Goal: Find specific page/section: Find specific page/section

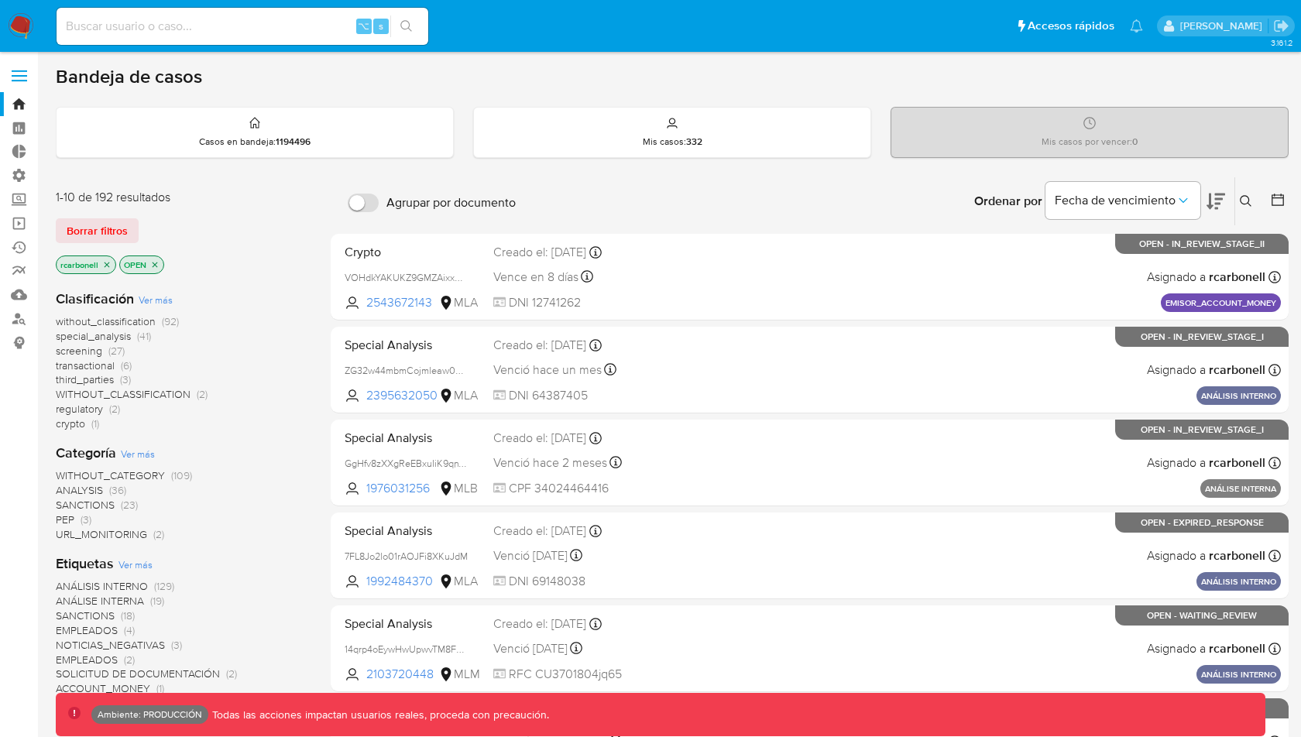
click at [27, 73] on label at bounding box center [19, 76] width 39 height 33
click at [0, 0] on input "checkbox" at bounding box center [0, 0] width 0 height 0
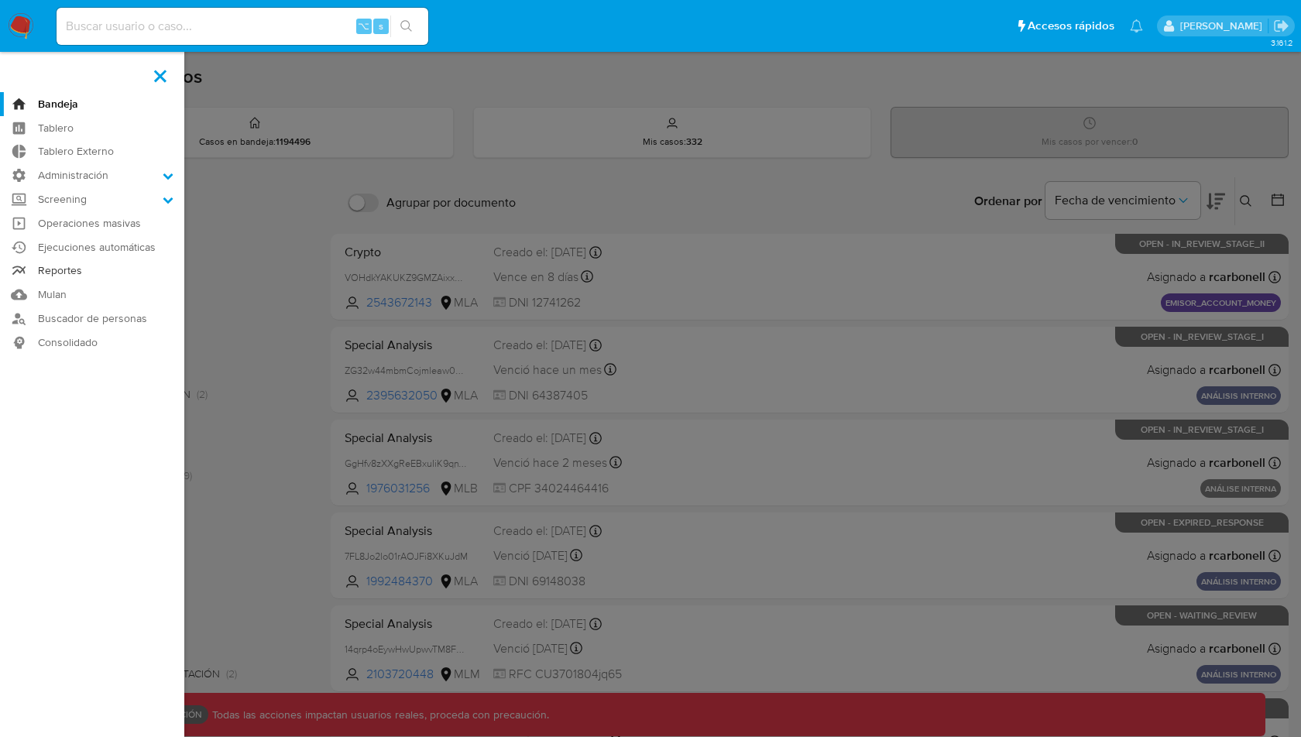
click at [70, 273] on link "Reportes" at bounding box center [92, 271] width 184 height 24
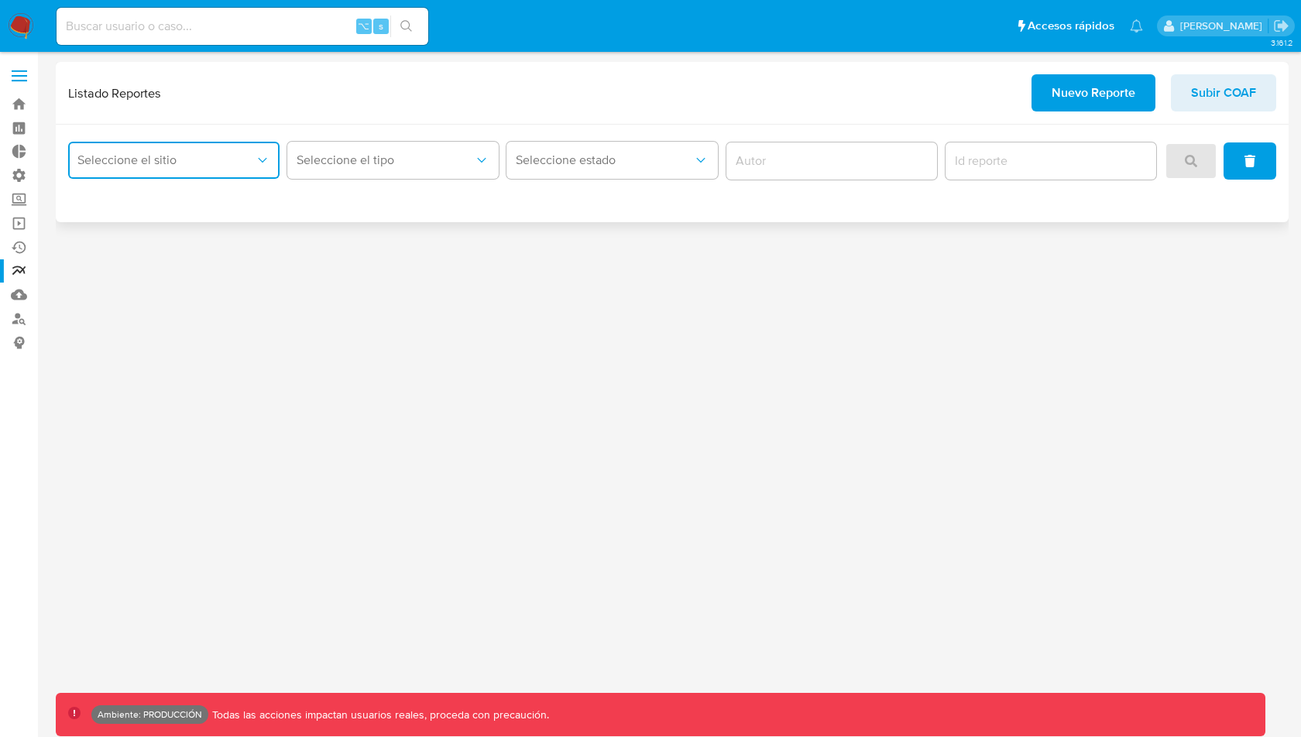
click at [236, 156] on span "Seleccione el sitio" at bounding box center [165, 160] width 177 height 15
click at [428, 181] on div "Seleccione el tipo" at bounding box center [392, 161] width 211 height 48
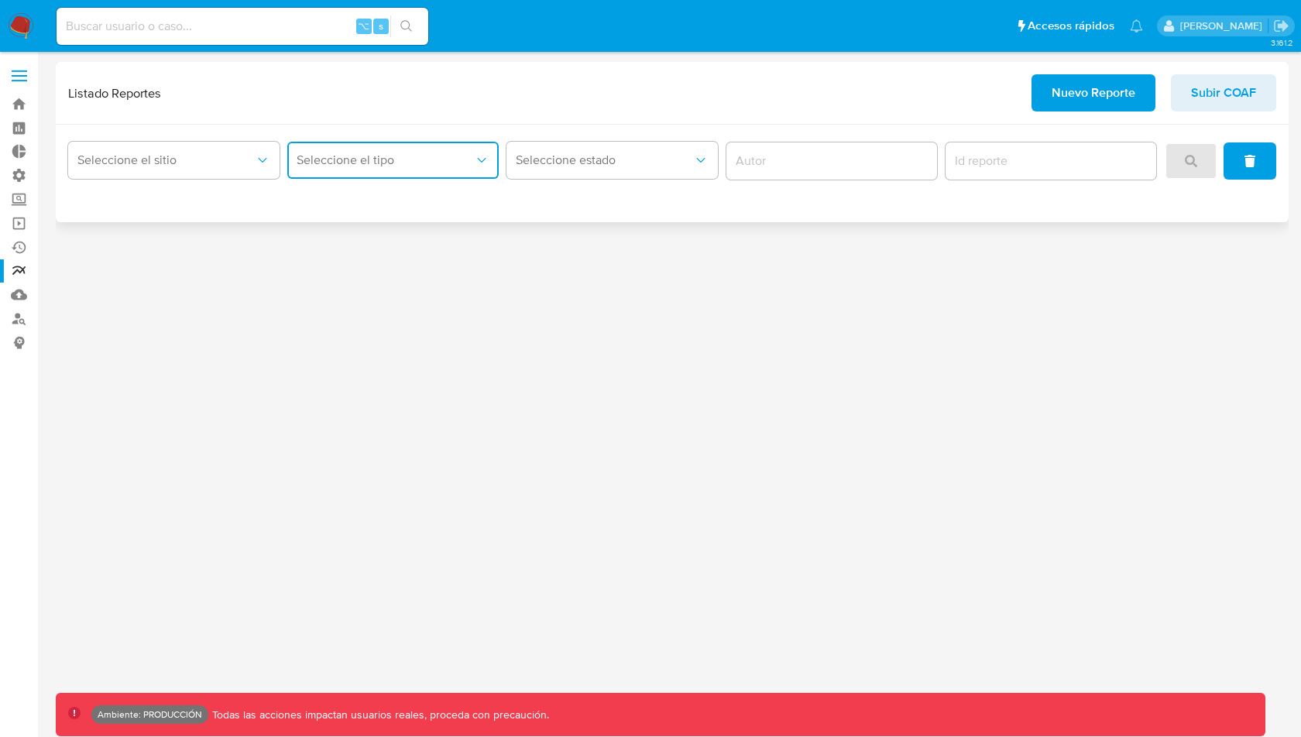
click at [427, 161] on span "Seleccione el tipo" at bounding box center [385, 160] width 177 height 15
click at [213, 185] on div "Seleccione el sitio Seleccione el tipo Seleccione estado" at bounding box center [672, 174] width 1233 height 98
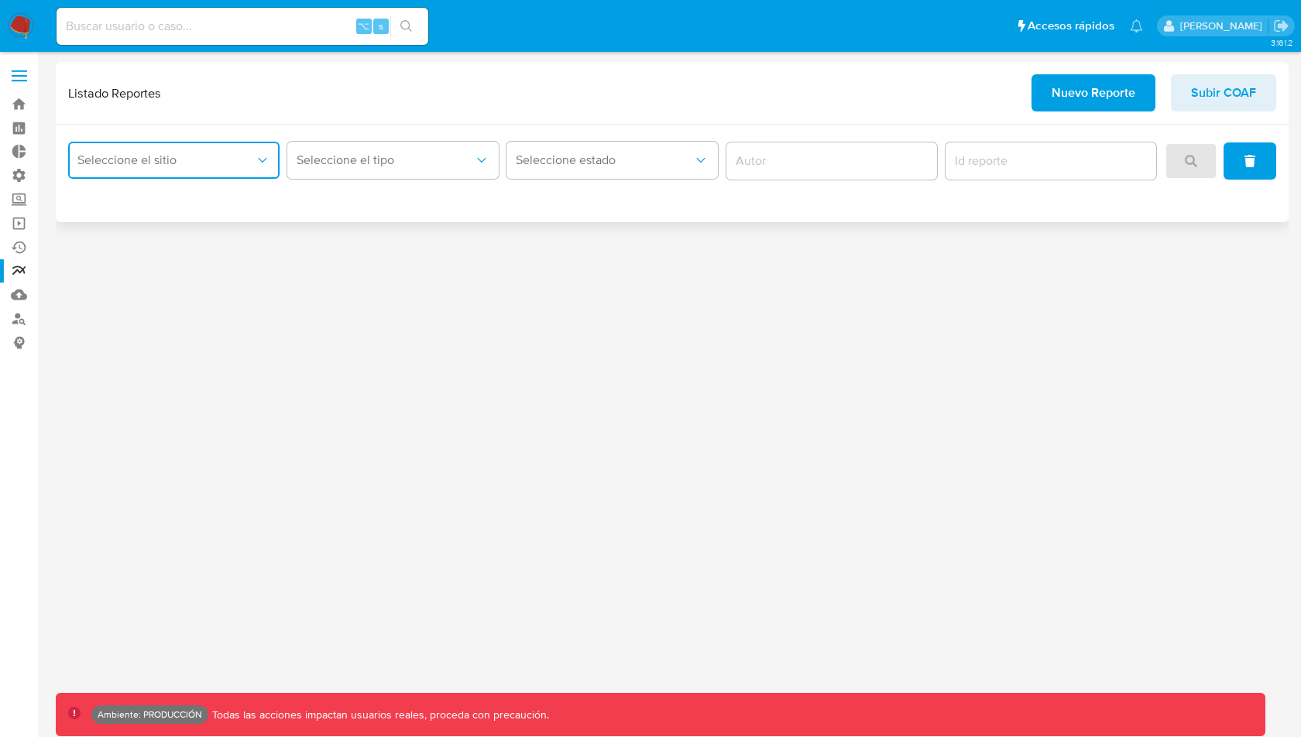
click at [173, 156] on span "Seleccione el sitio" at bounding box center [165, 160] width 177 height 15
click at [441, 335] on div "3.161.2 Ambiente: PRODUCCIÓN Todas las acciones impactan usuarios reales, proce…" at bounding box center [672, 394] width 1233 height 665
click at [225, 159] on span "Seleccione el sitio" at bounding box center [165, 160] width 177 height 15
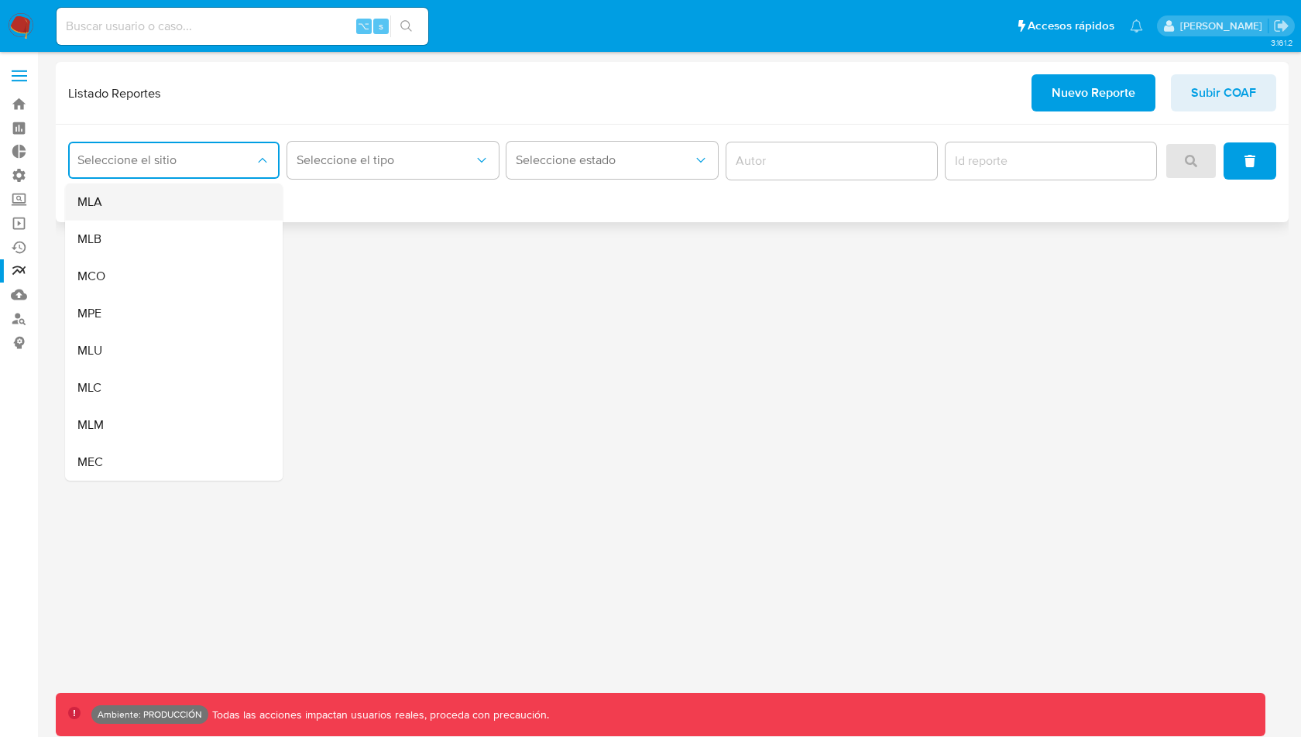
click at [194, 197] on div "MLA" at bounding box center [168, 201] width 183 height 37
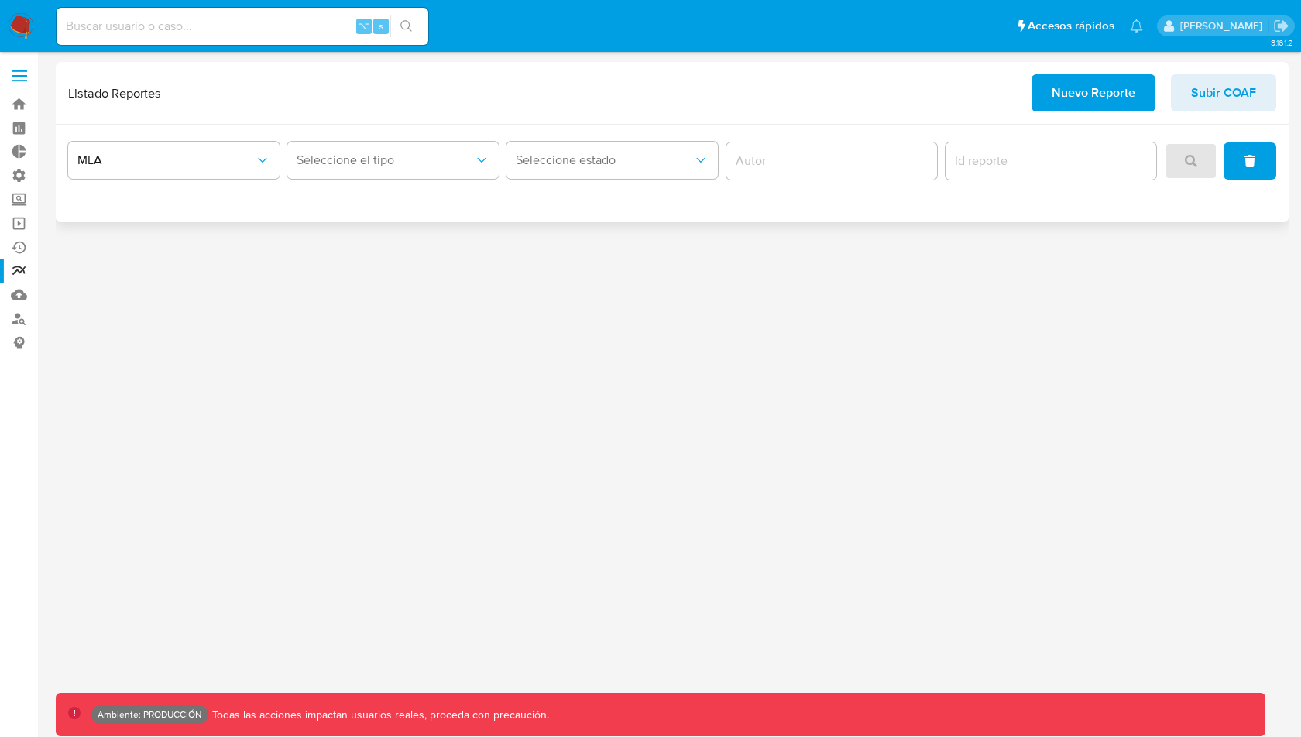
click at [356, 180] on div "Seleccione el tipo" at bounding box center [392, 161] width 211 height 48
click at [353, 169] on button "Seleccione el tipo" at bounding box center [392, 160] width 211 height 37
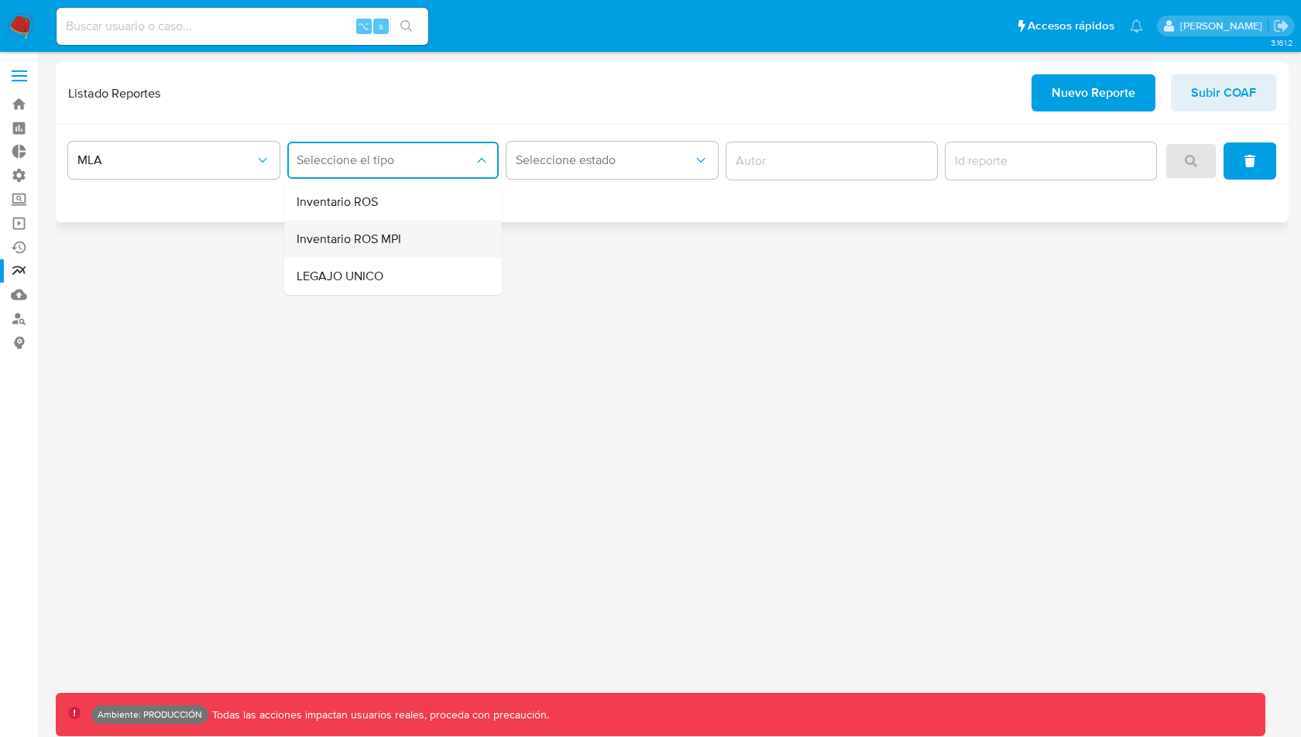
click at [375, 231] on span "Inventario ROS MPI" at bounding box center [349, 238] width 105 height 15
click at [1174, 158] on button "search" at bounding box center [1190, 160] width 53 height 37
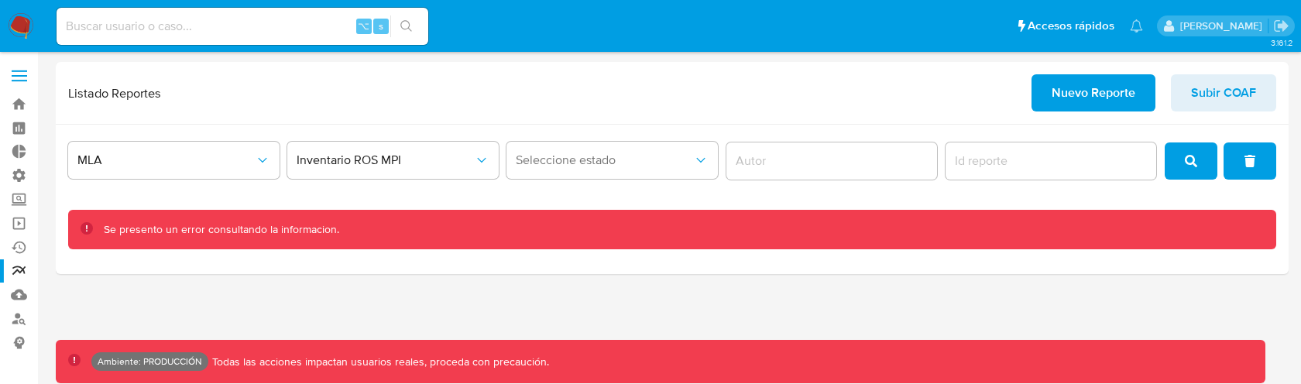
click at [343, 291] on div "3.161.2 Ambiente: PRODUCCIÓN Todas las acciones impactan usuarios reales, proce…" at bounding box center [672, 218] width 1233 height 312
click at [1183, 157] on button "search" at bounding box center [1190, 160] width 53 height 37
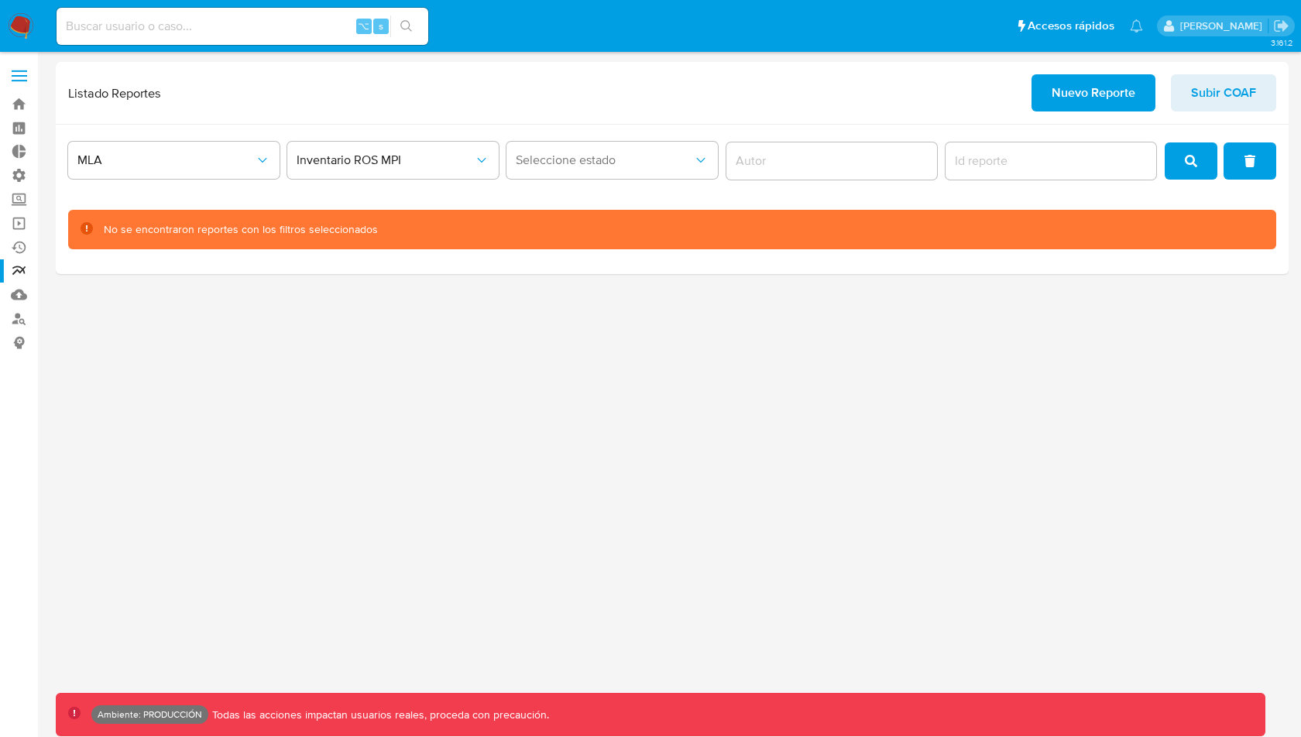
click at [917, 320] on div "3.161.2 Ambiente: PRODUCCIÓN Todas las acciones impactan usuarios reales, proce…" at bounding box center [672, 394] width 1233 height 665
click at [701, 404] on div "3.161.2 Ambiente: PRODUCCIÓN Todas las acciones impactan usuarios reales, proce…" at bounding box center [672, 394] width 1233 height 665
click at [864, 109] on div "Listado Reportes Nuevo Reporte Subir COAF" at bounding box center [672, 92] width 1208 height 37
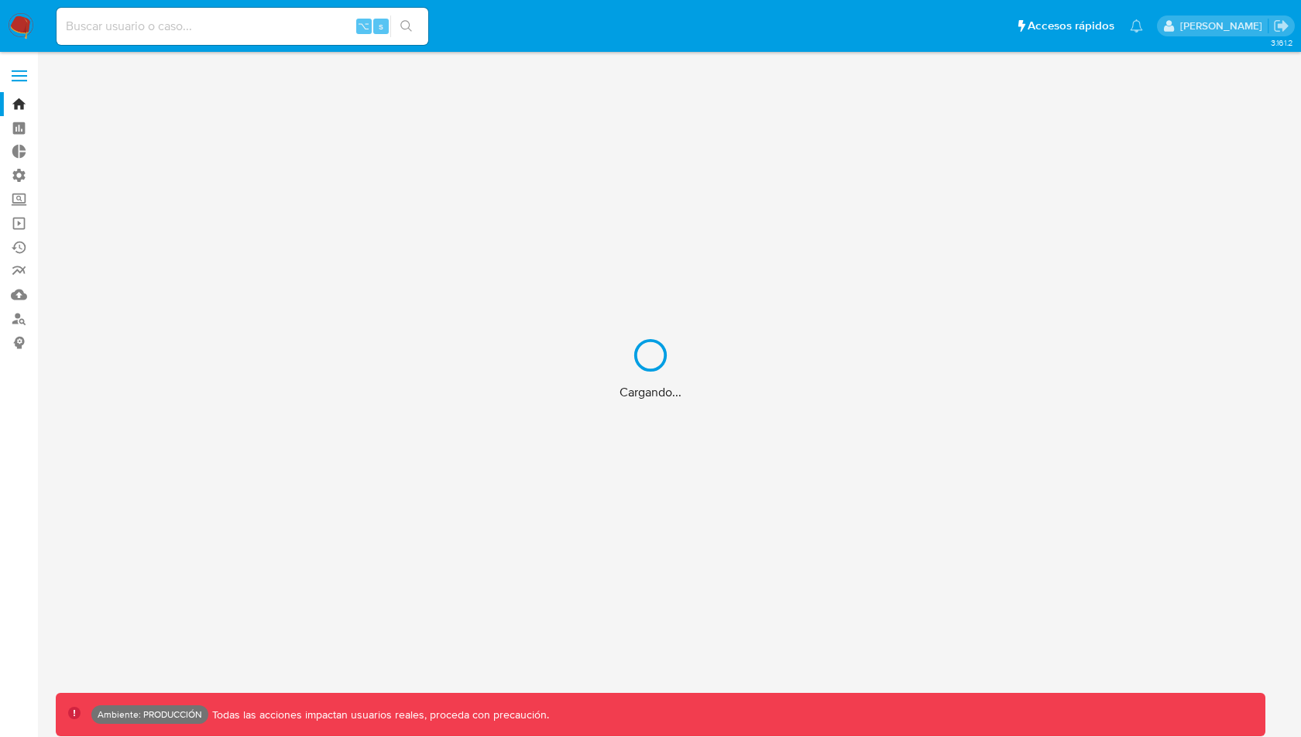
click at [5, 77] on div "Cargando..." at bounding box center [650, 368] width 1301 height 737
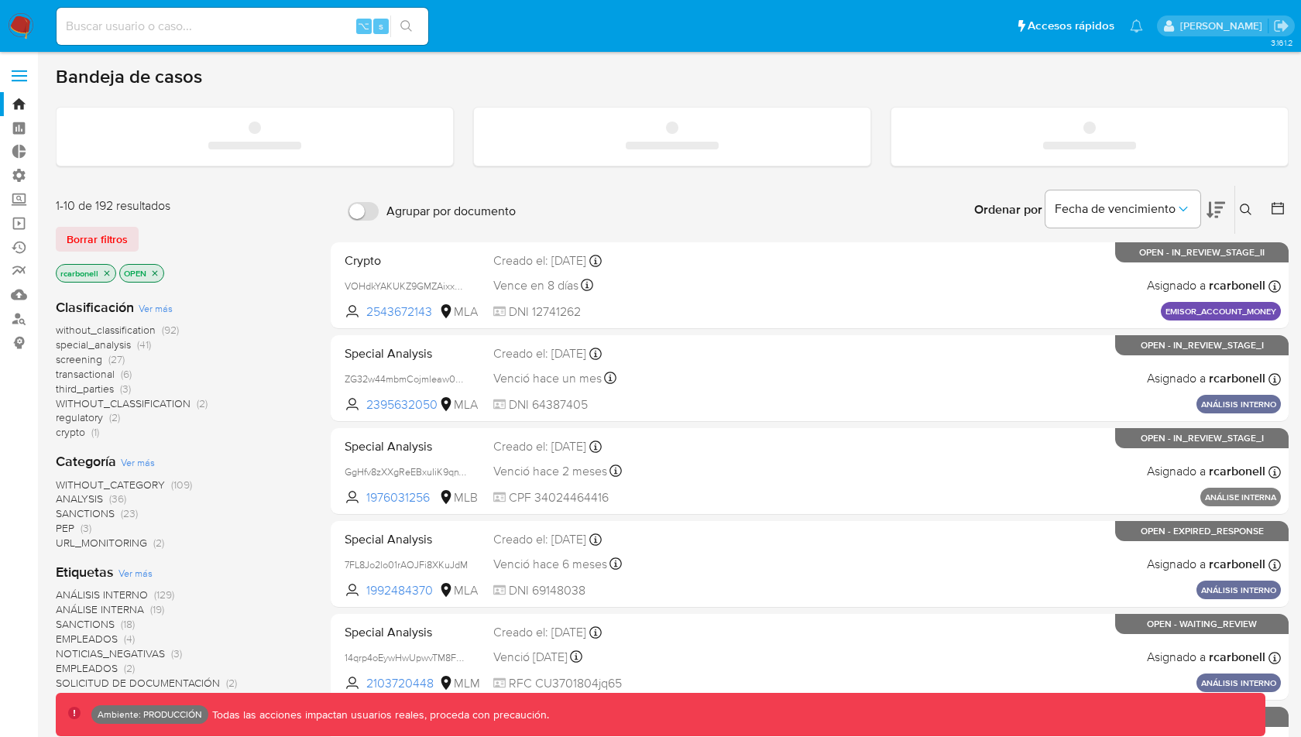
click at [21, 76] on span at bounding box center [19, 76] width 15 height 2
click at [0, 0] on input "checkbox" at bounding box center [0, 0] width 0 height 0
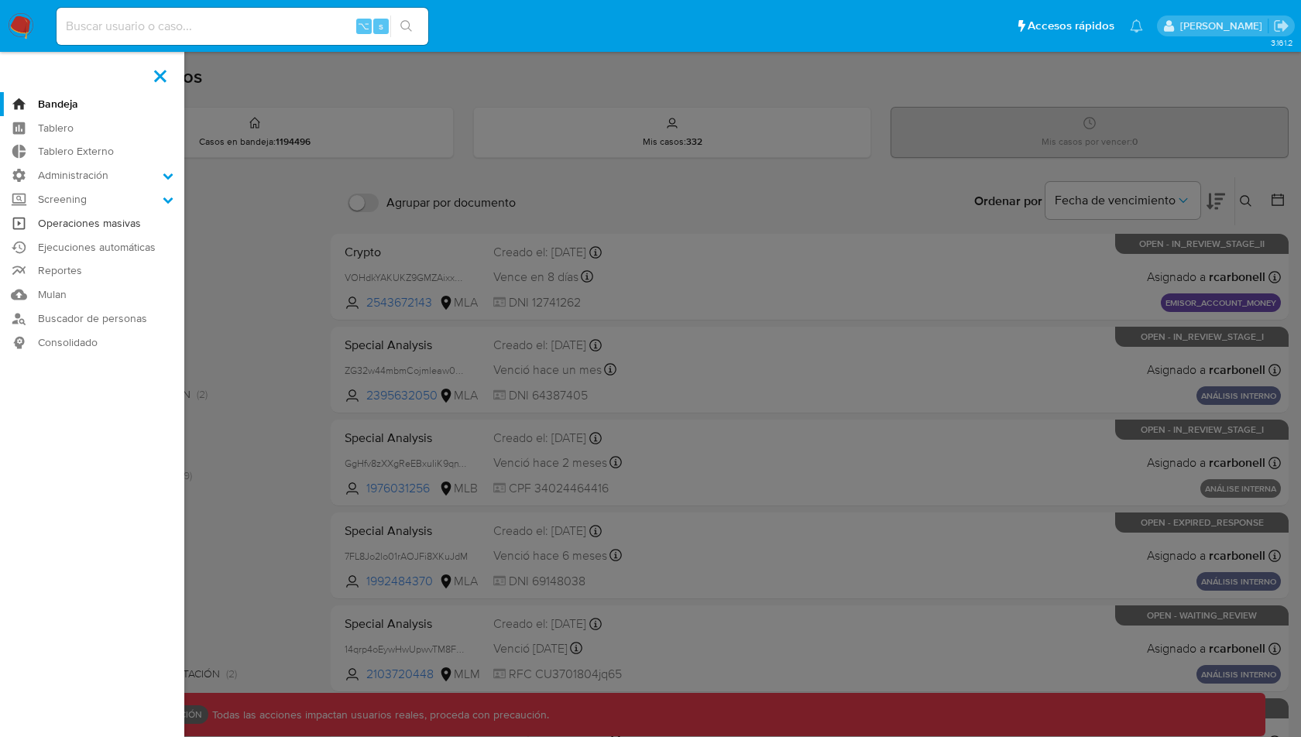
click at [107, 214] on link "Operaciones masivas" at bounding box center [92, 223] width 184 height 24
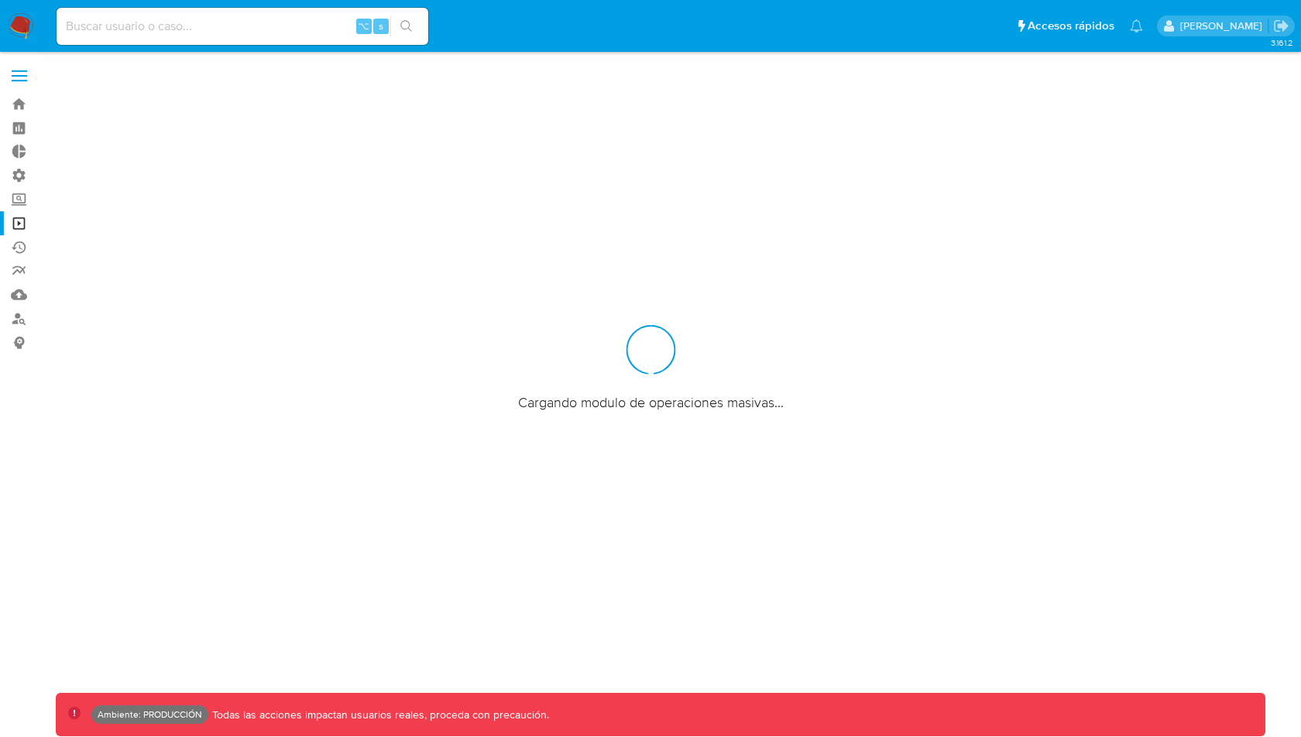
click at [94, 224] on div at bounding box center [650, 368] width 1301 height 737
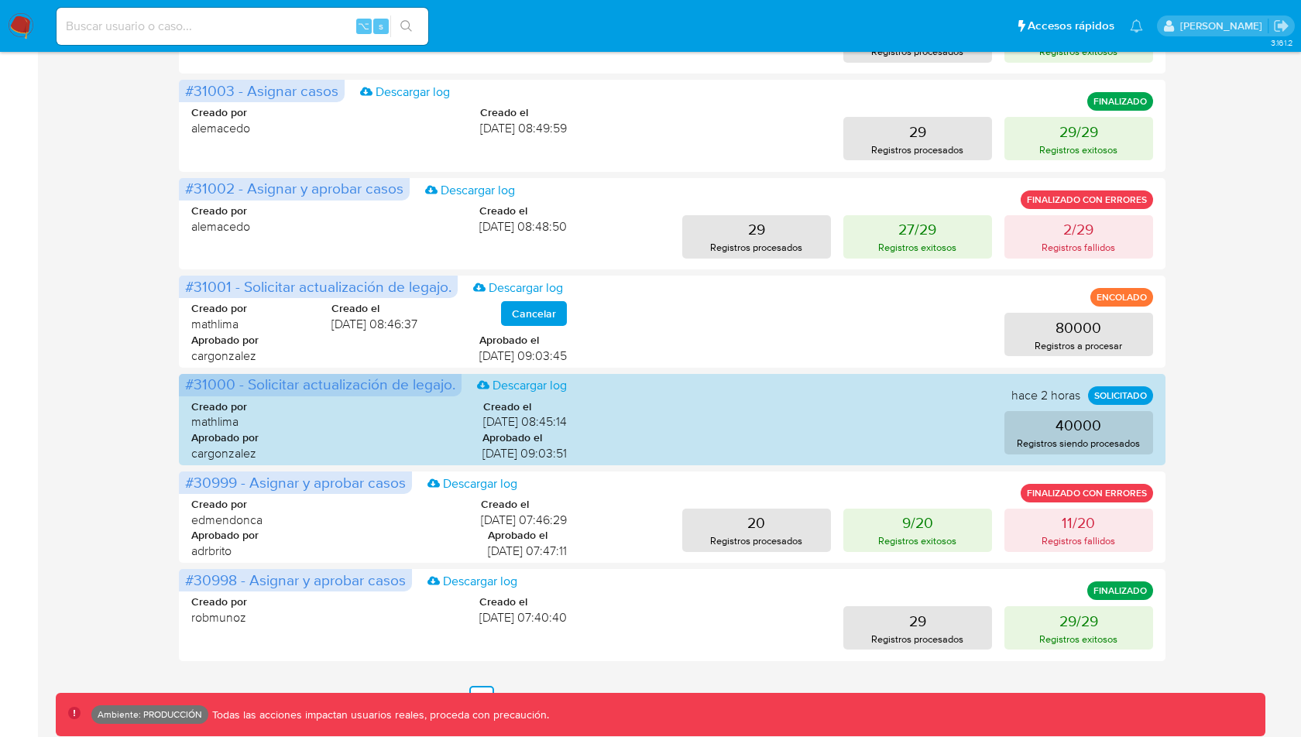
scroll to position [649, 0]
